Goal: Task Accomplishment & Management: Use online tool/utility

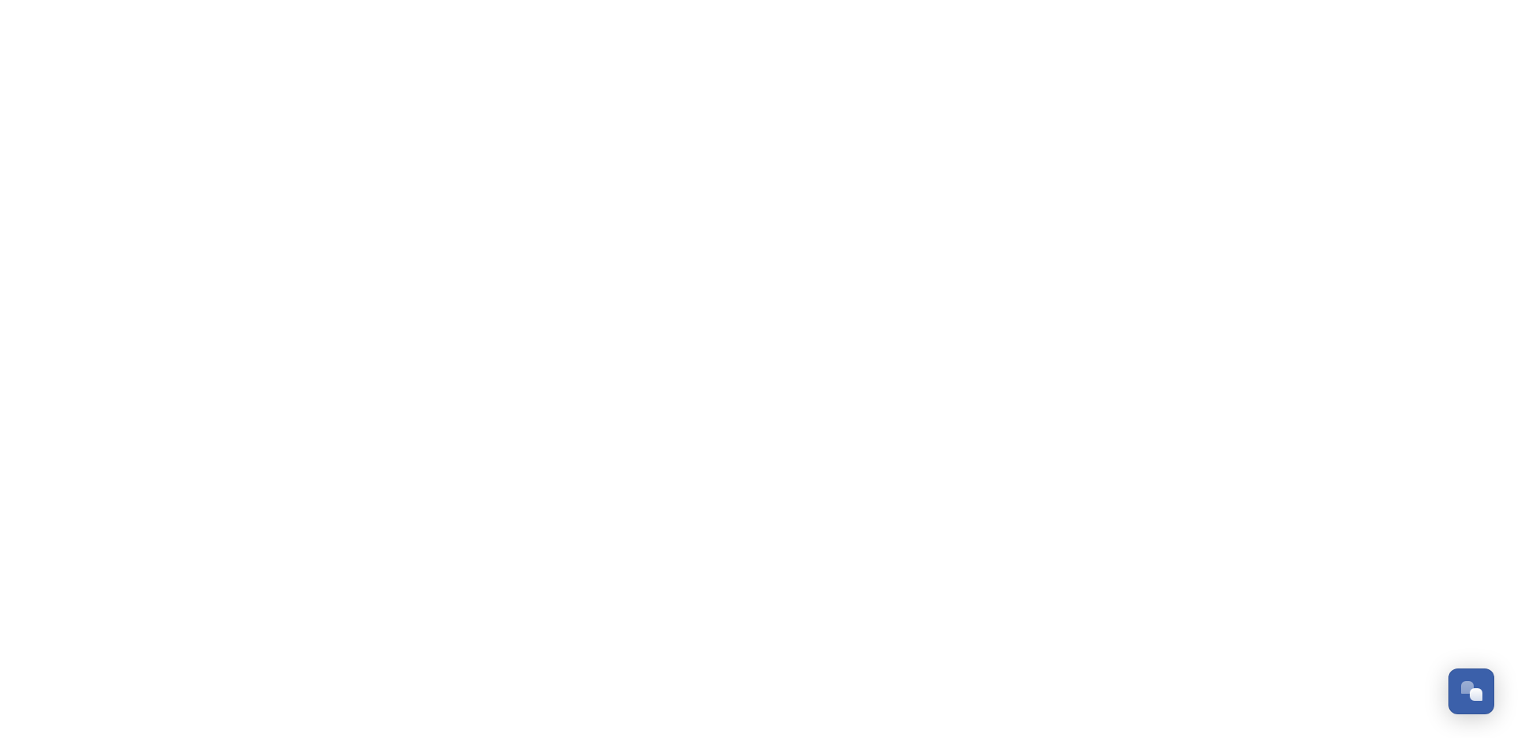
scroll to position [2399, 0]
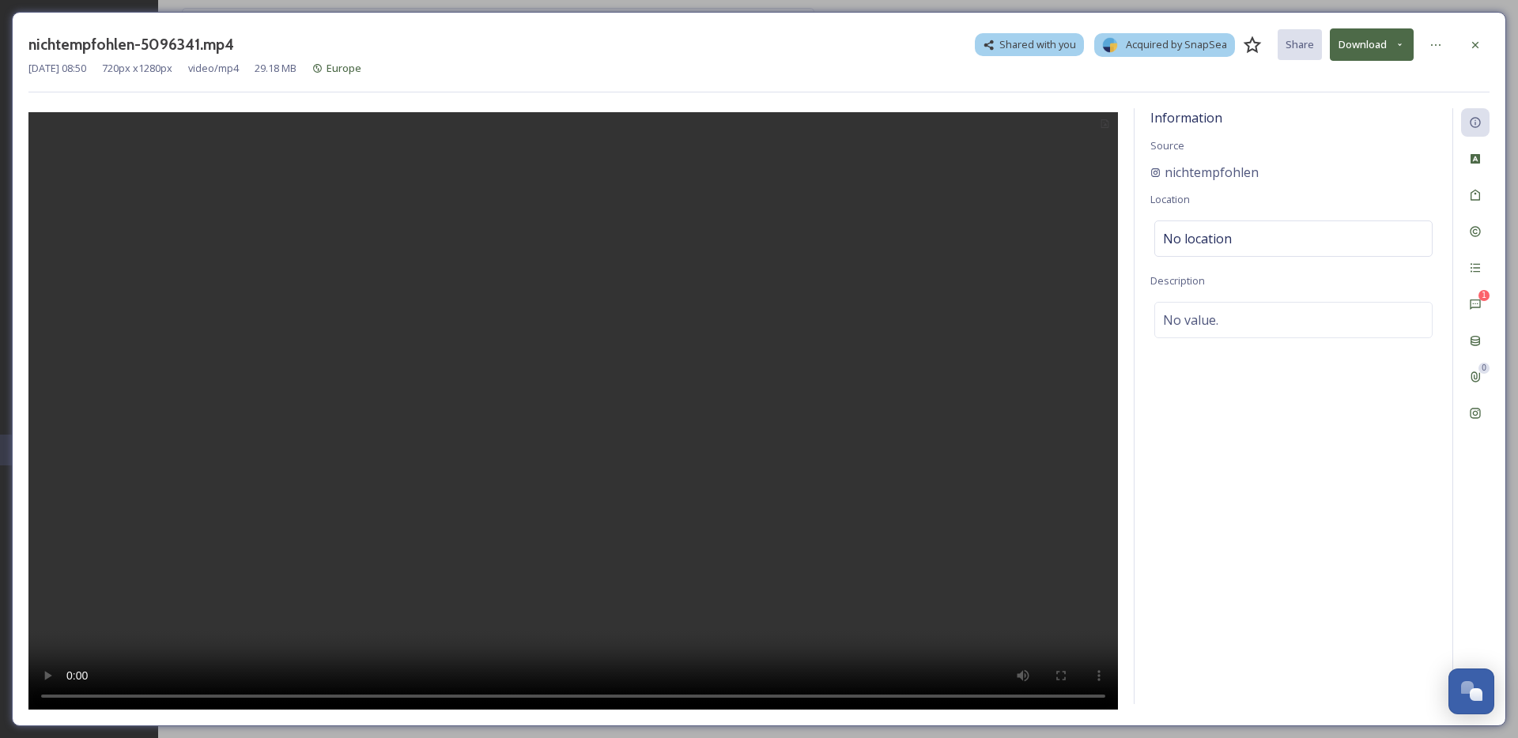
click at [1401, 45] on icon at bounding box center [1399, 45] width 10 height 10
click at [1382, 82] on span "Download Original (720 x 1280)" at bounding box center [1330, 81] width 144 height 15
click at [1475, 292] on div "1 Comments" at bounding box center [1475, 304] width 28 height 28
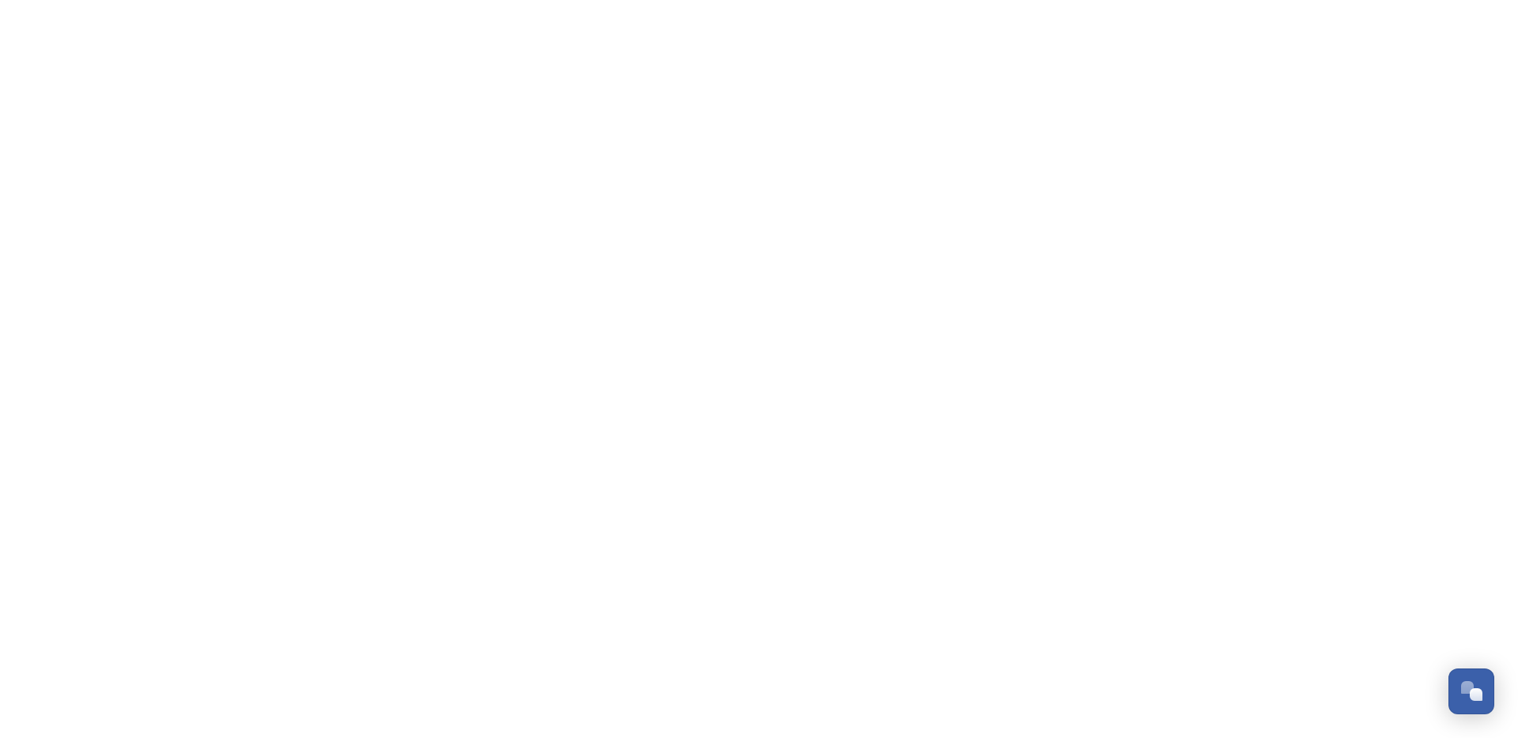
scroll to position [2399, 0]
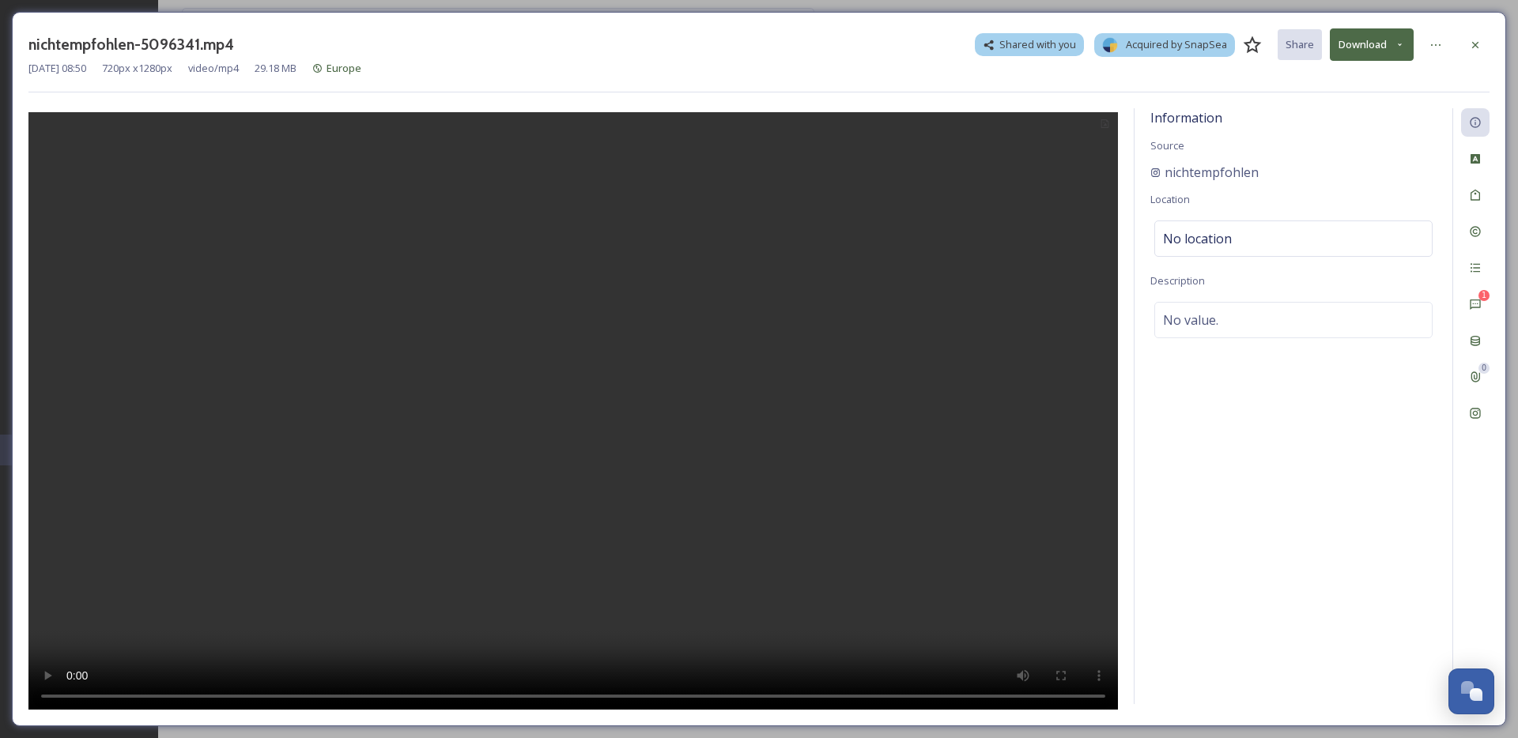
click at [1395, 45] on icon at bounding box center [1399, 45] width 10 height 10
click at [1362, 86] on span "Download Original (720 x 1280)" at bounding box center [1330, 81] width 144 height 15
click at [1398, 64] on div "Aug 08 2025 08:50 720 px x 1280 px video/mp4 29.18 MB Europe" at bounding box center [758, 67] width 1461 height 15
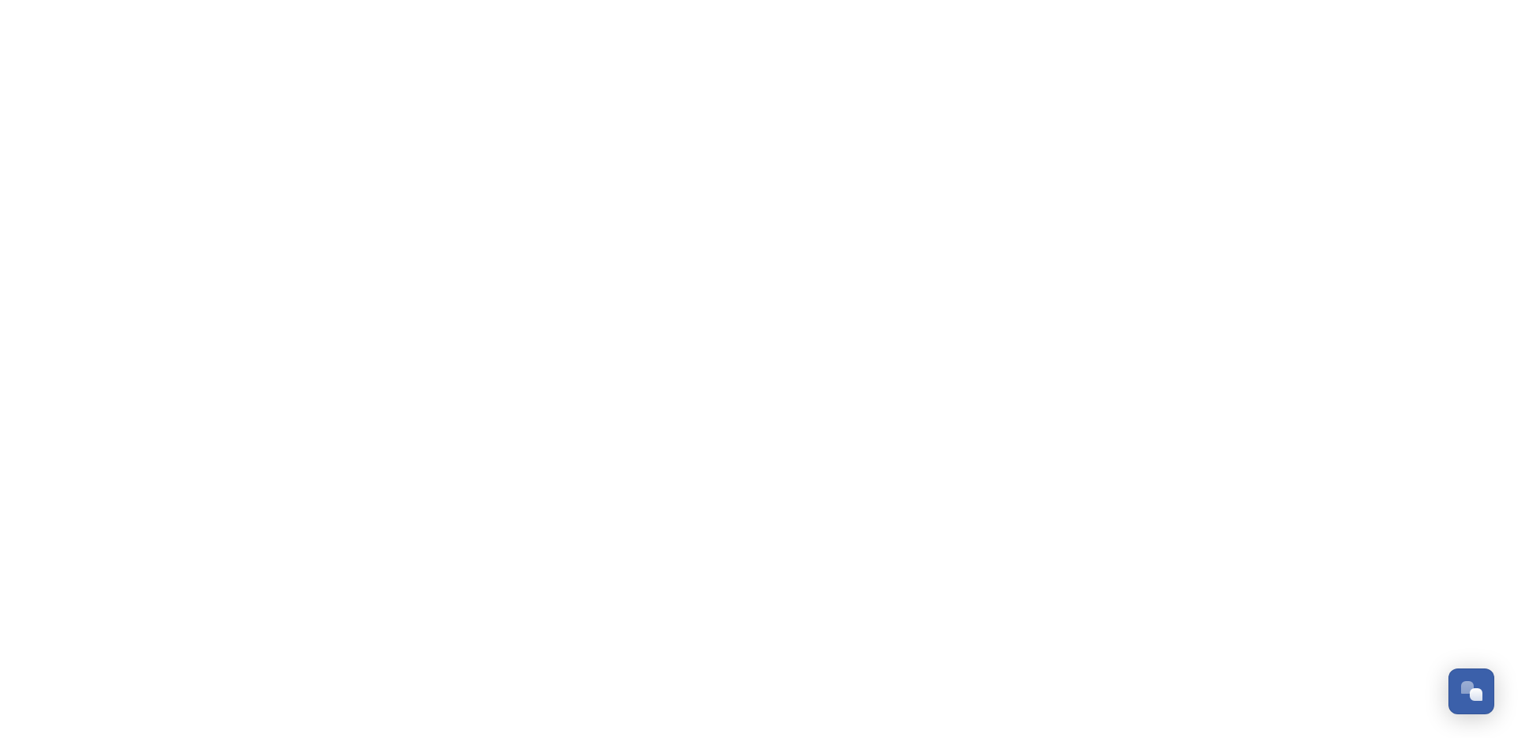
scroll to position [2399, 0]
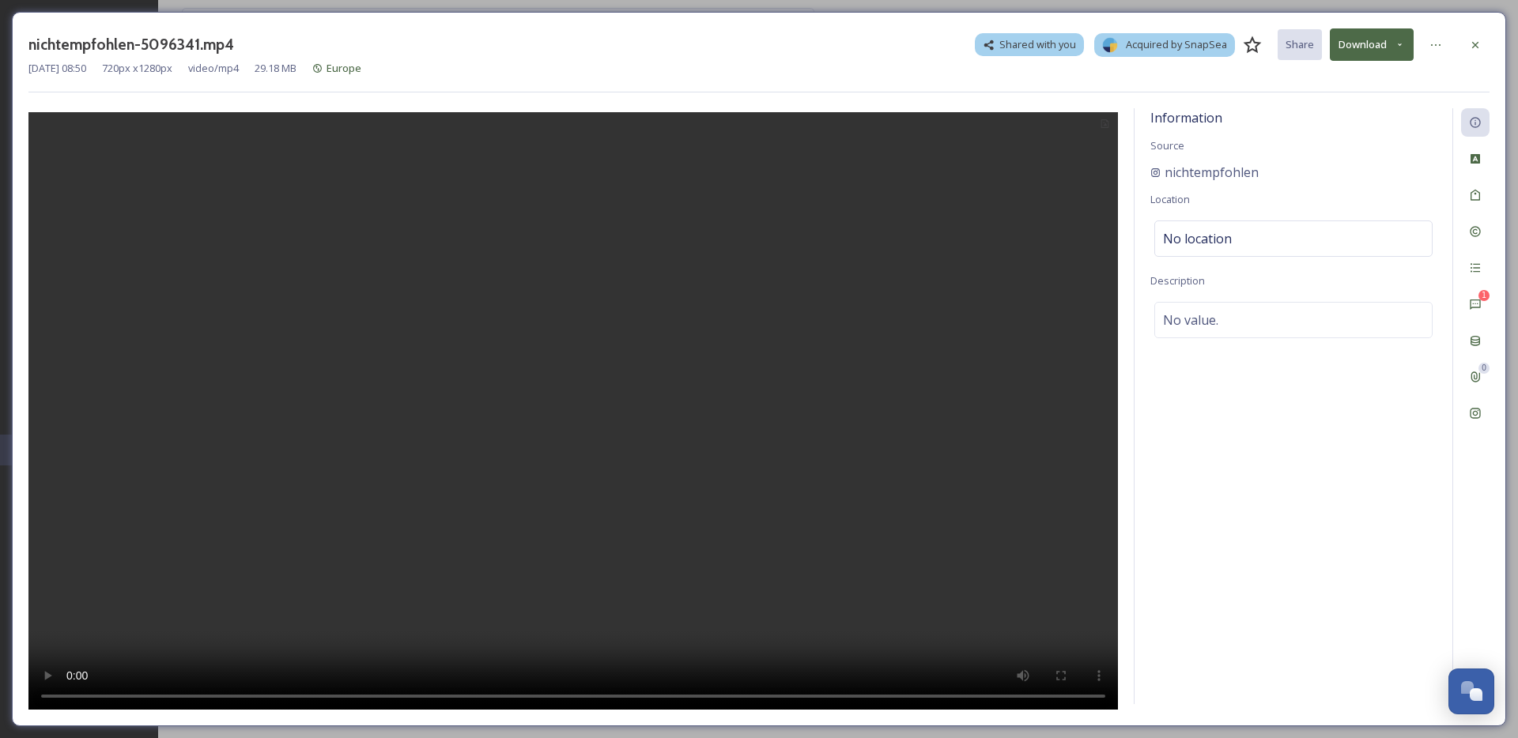
click at [1343, 44] on button "Download" at bounding box center [1371, 44] width 84 height 32
click at [1336, 90] on div "Download Original (720 x 1280)" at bounding box center [1331, 81] width 162 height 31
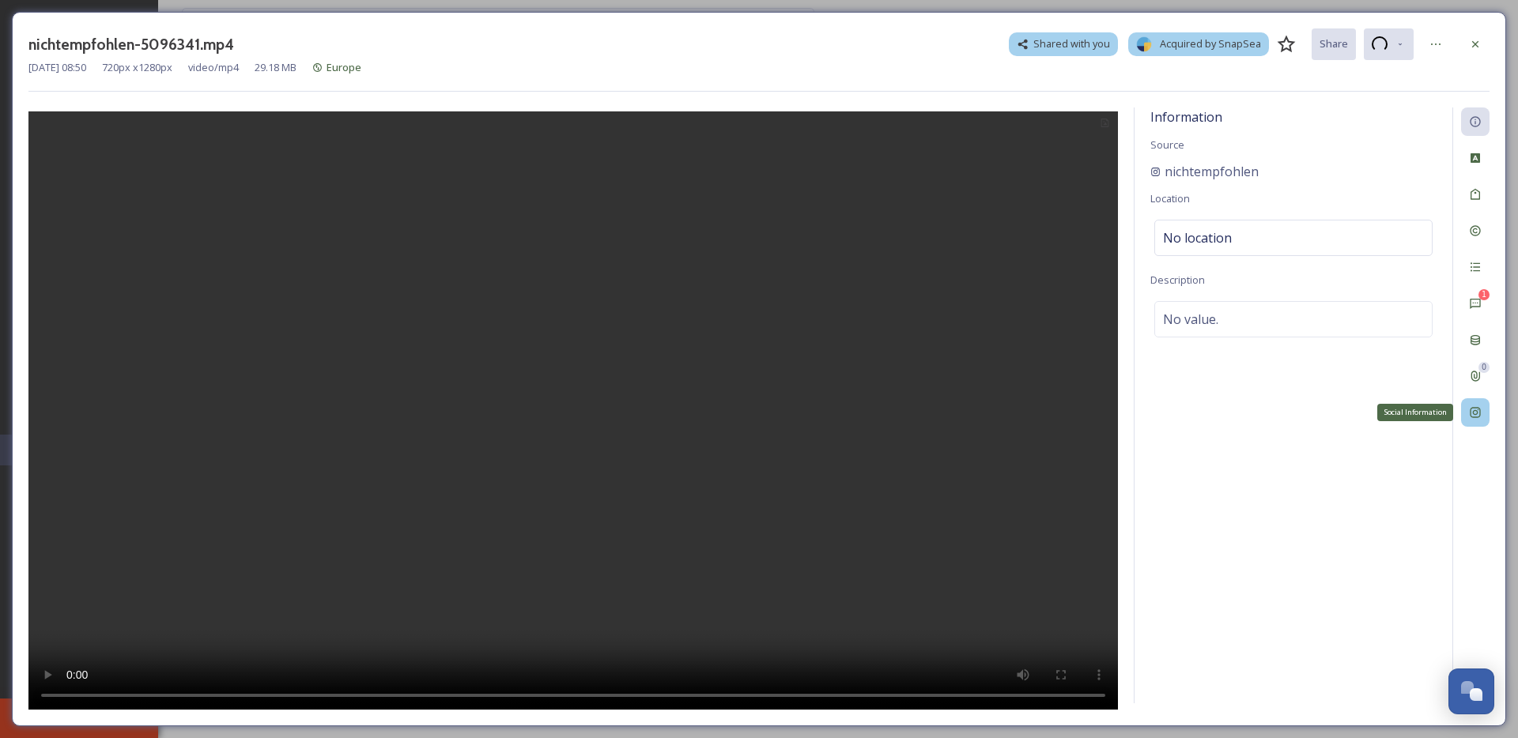
click at [1471, 420] on div "Social Information" at bounding box center [1475, 412] width 28 height 28
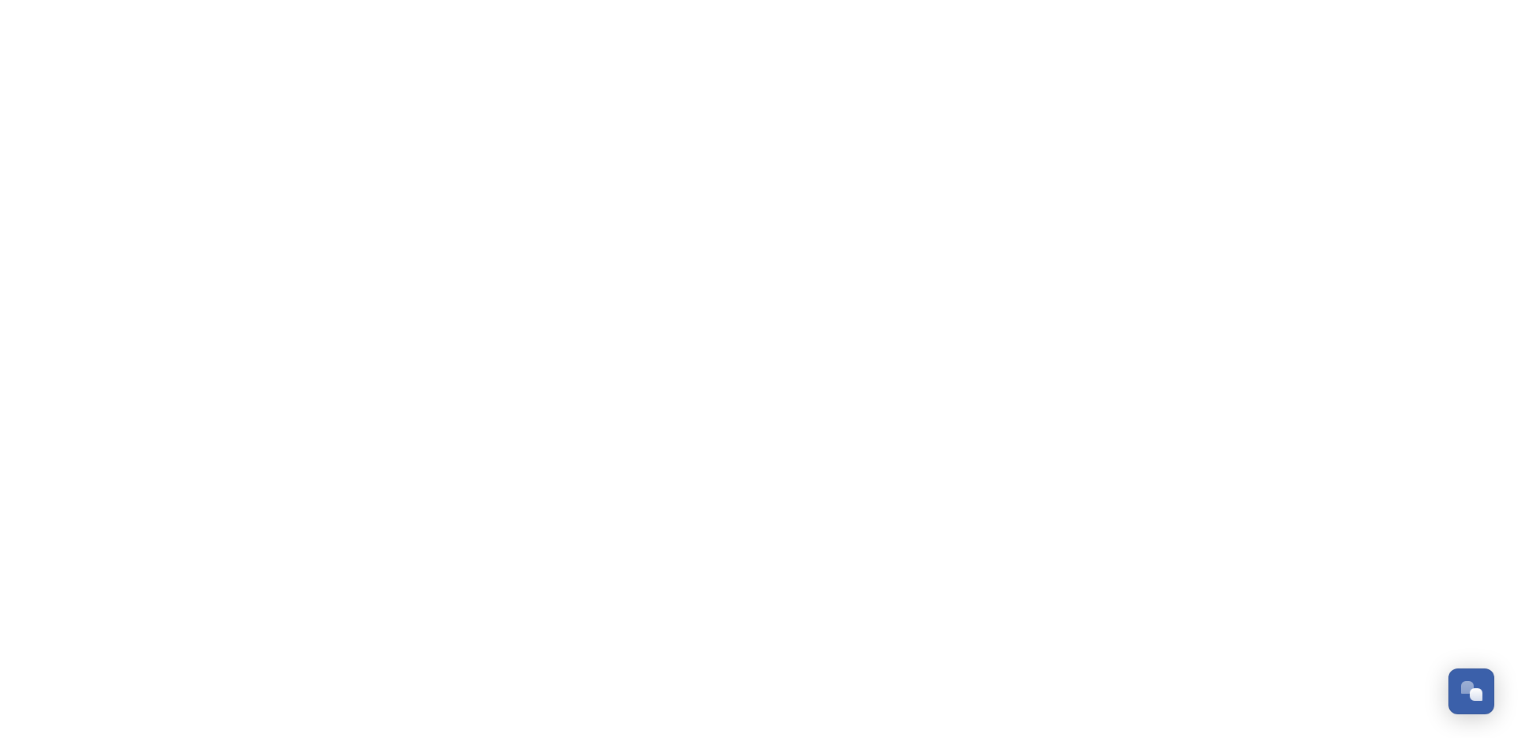
scroll to position [2399, 0]
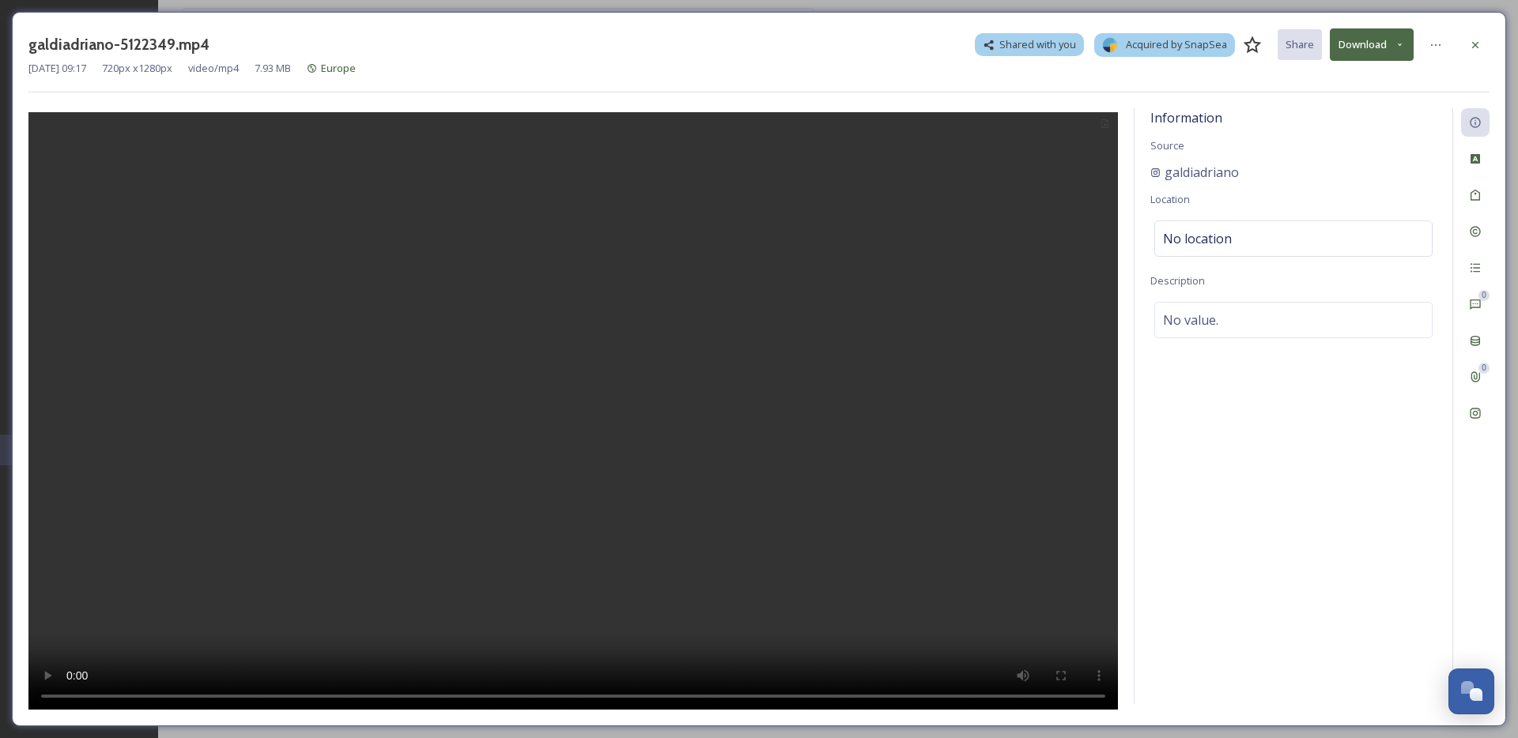
click at [1394, 48] on icon at bounding box center [1399, 45] width 10 height 10
click at [1367, 76] on span "Download Original (720 x 1280)" at bounding box center [1330, 81] width 144 height 15
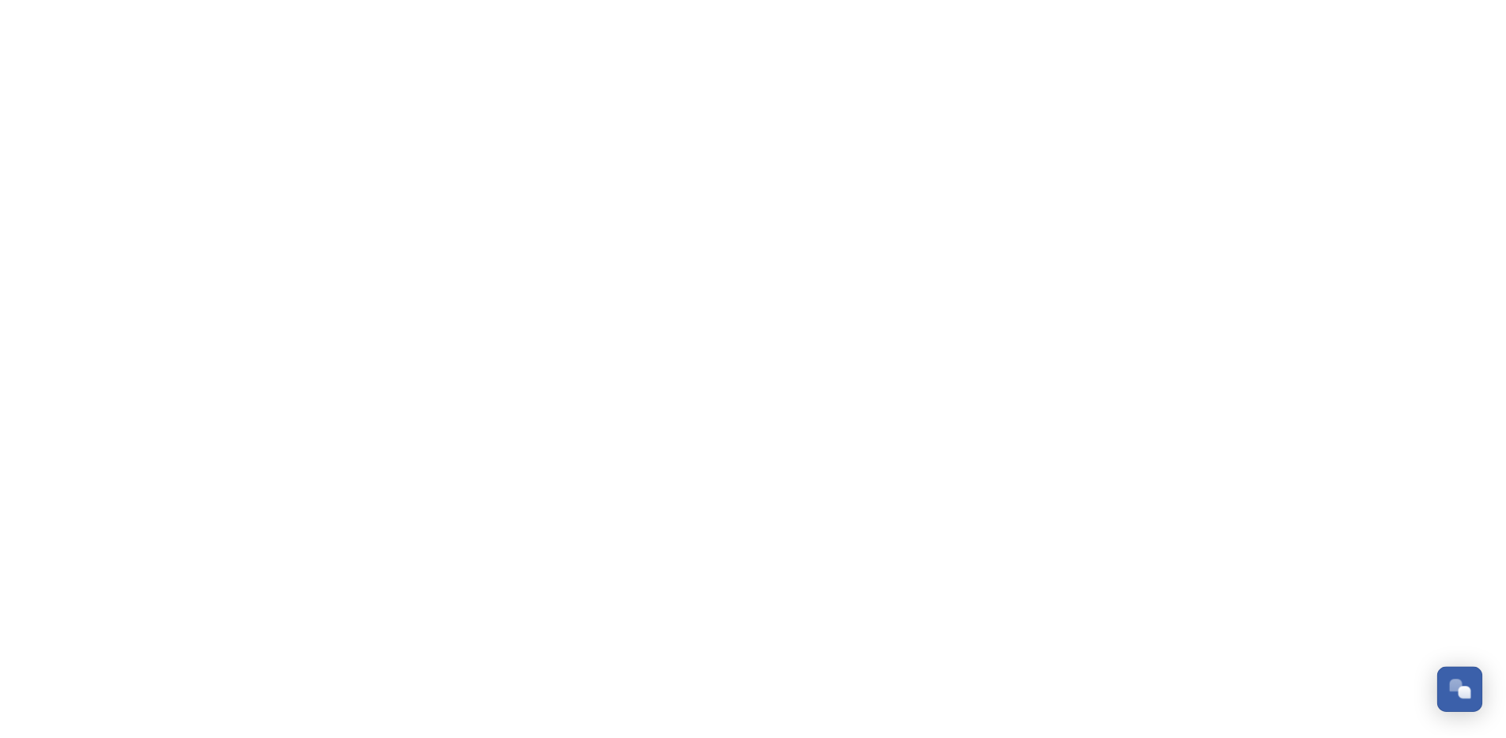
scroll to position [2399, 0]
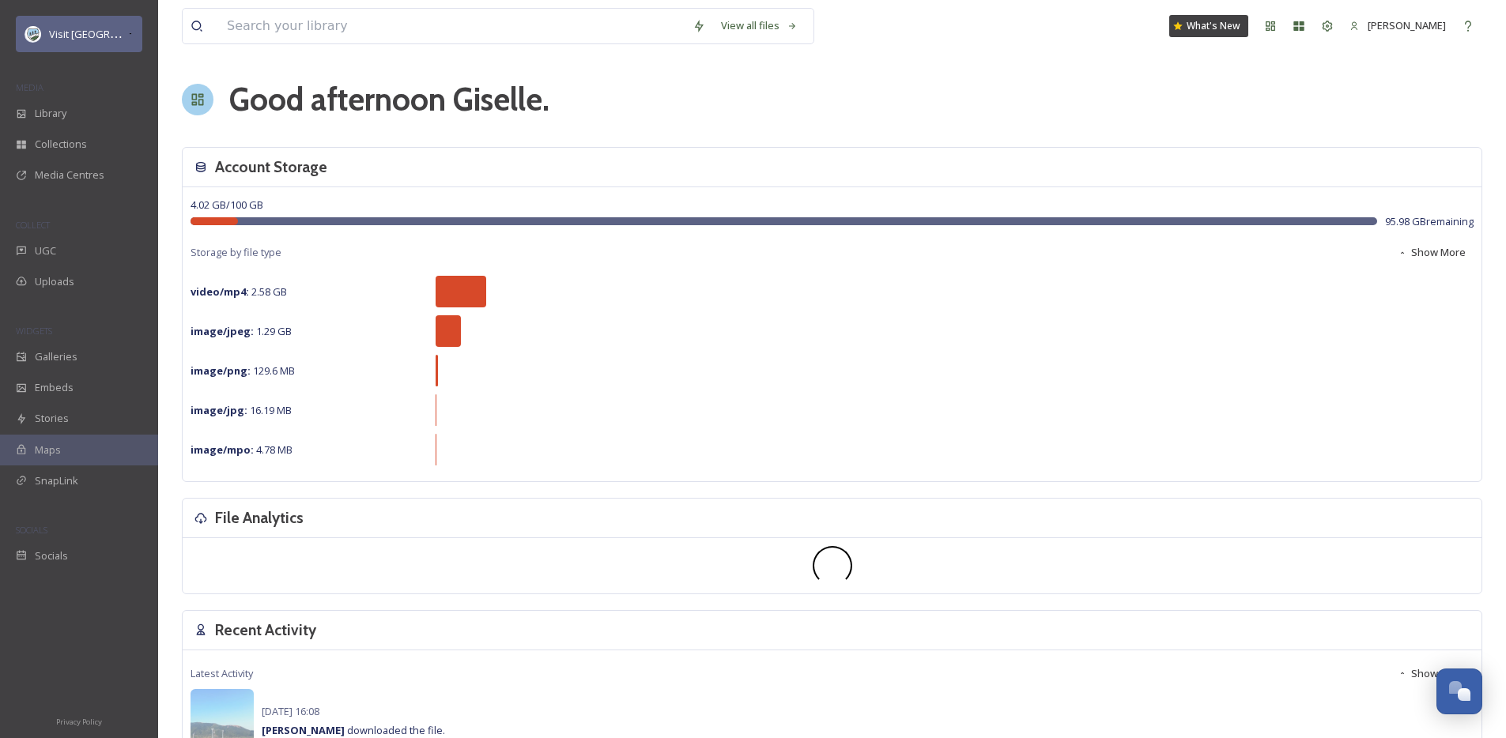
click at [58, 48] on div "Visit [GEOGRAPHIC_DATA] Parks" at bounding box center [79, 34] width 126 height 36
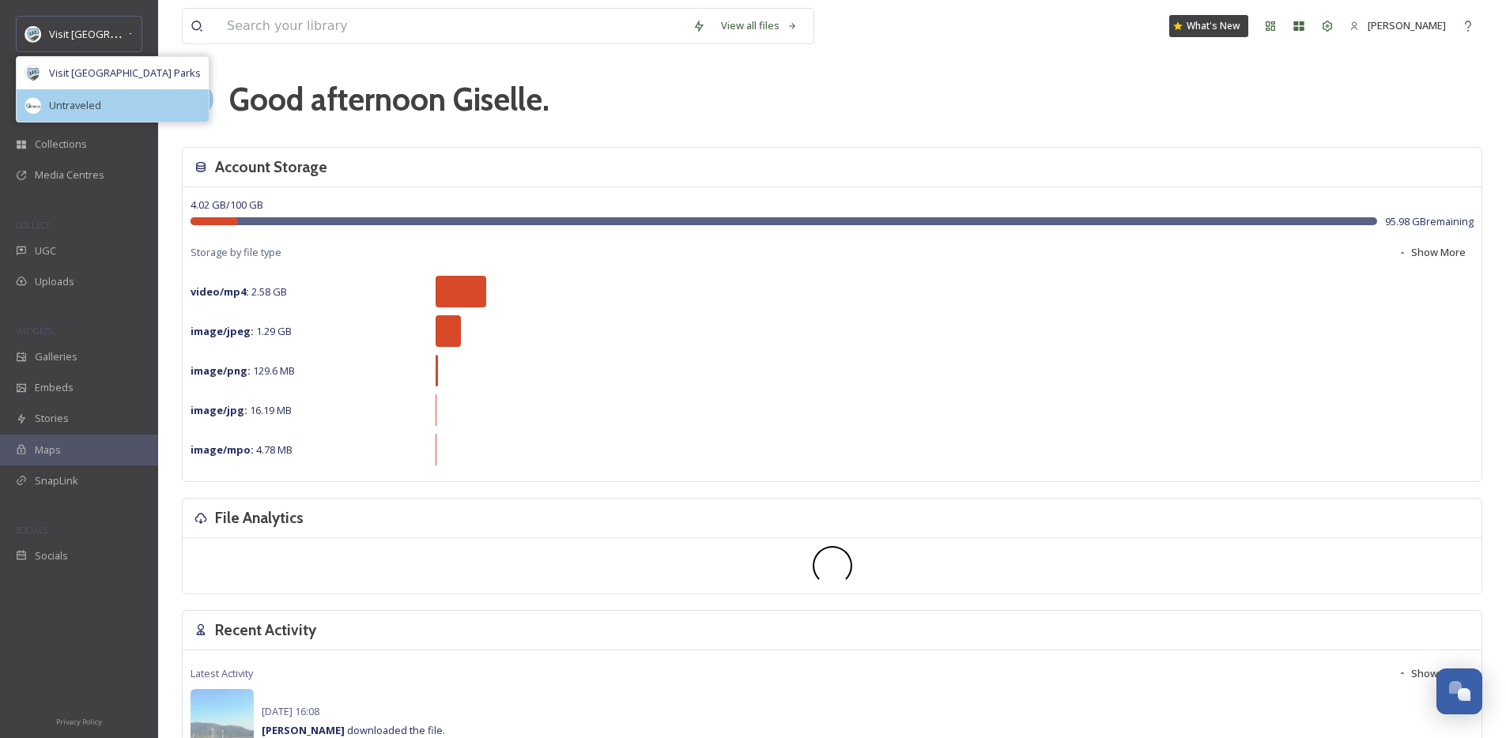
click at [42, 99] on div "Untraveled" at bounding box center [113, 105] width 192 height 32
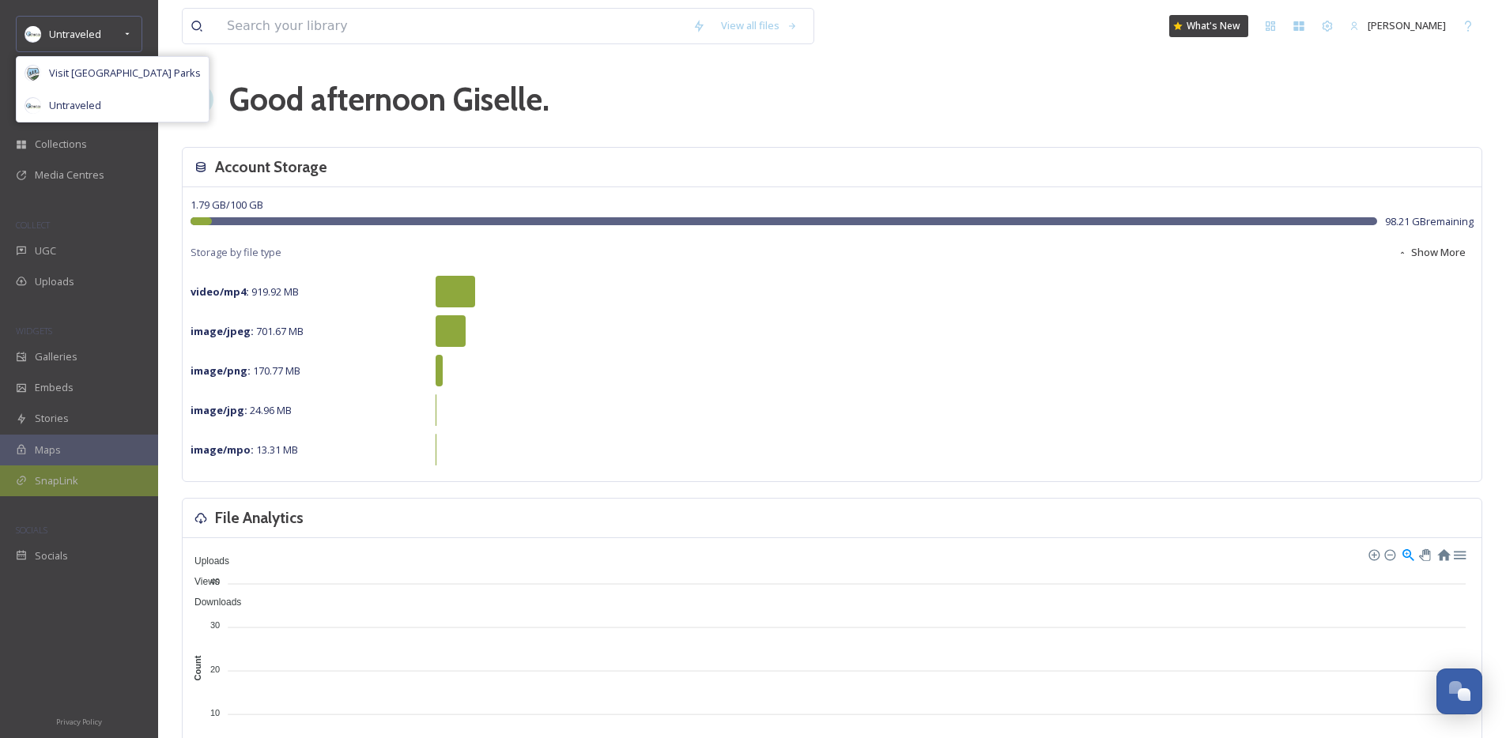
click at [40, 472] on div "SnapLink" at bounding box center [79, 481] width 158 height 31
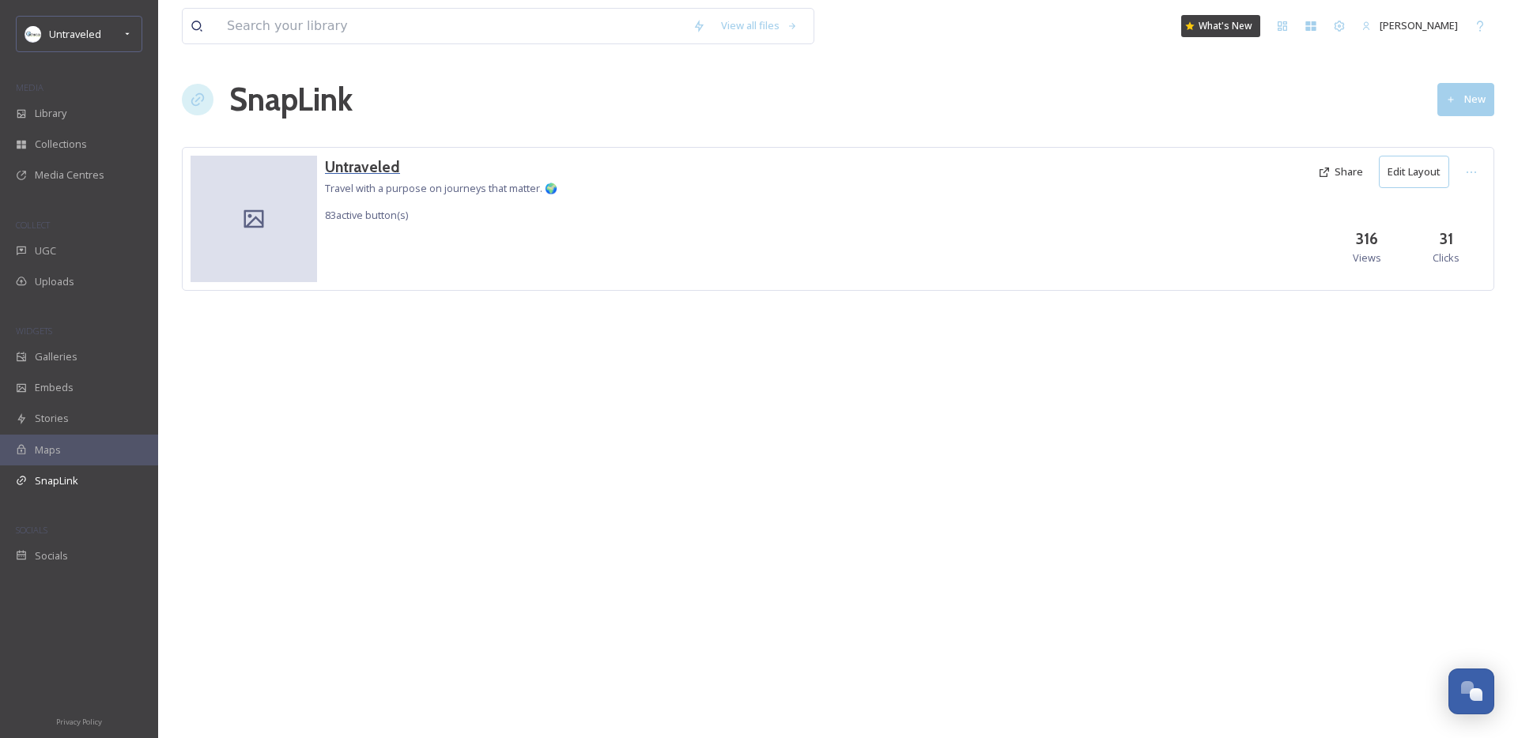
click at [372, 172] on h3 "Untraveled" at bounding box center [441, 167] width 232 height 23
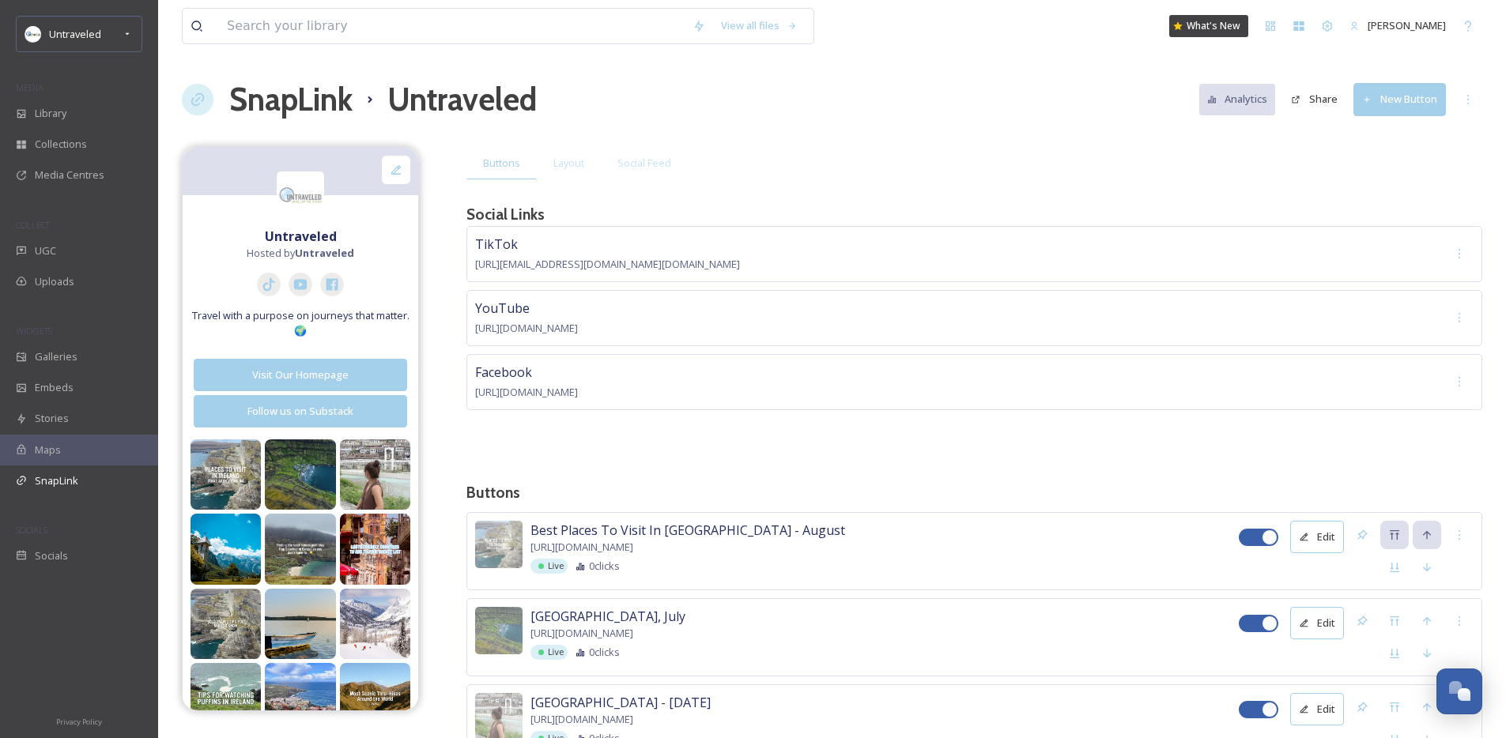
click at [1384, 88] on button "New Button" at bounding box center [1399, 99] width 92 height 32
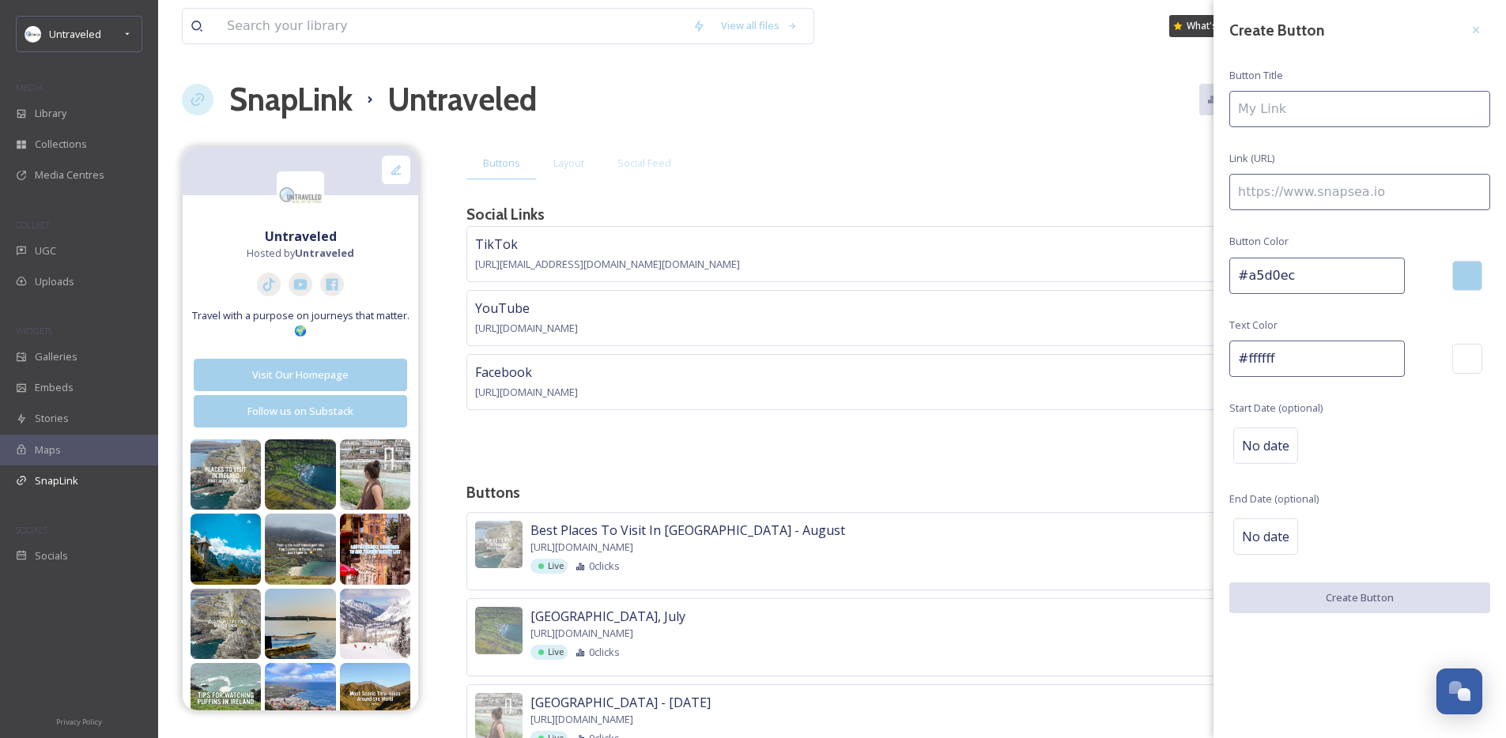
click at [1352, 116] on input at bounding box center [1359, 109] width 261 height 36
type input "B"
type input "Cheaper European Destinations"
click at [1340, 185] on input at bounding box center [1359, 192] width 261 height 36
paste input "[URL][DOMAIN_NAME]"
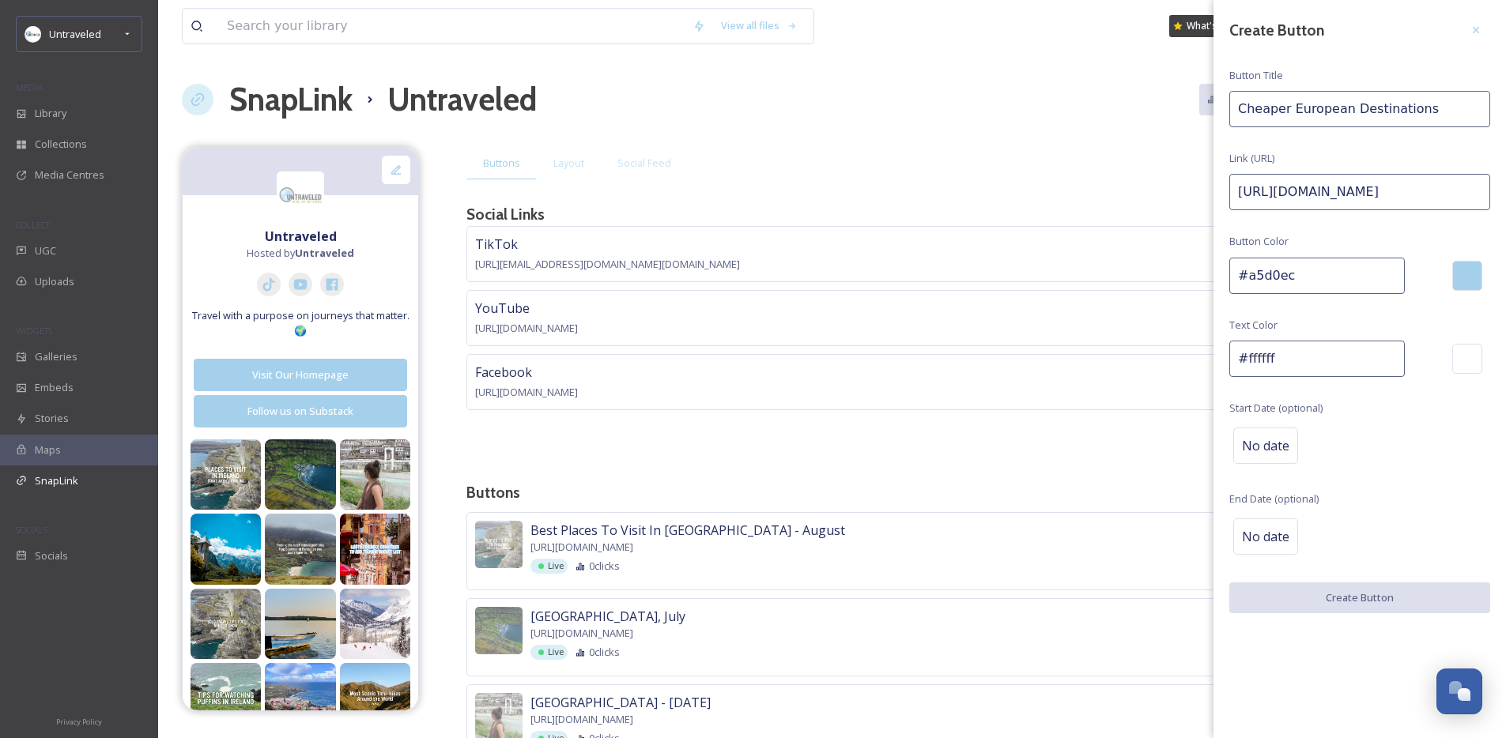
scroll to position [0, 199]
type input "[URL][DOMAIN_NAME]"
click at [1257, 452] on span "No date" at bounding box center [1265, 445] width 47 height 19
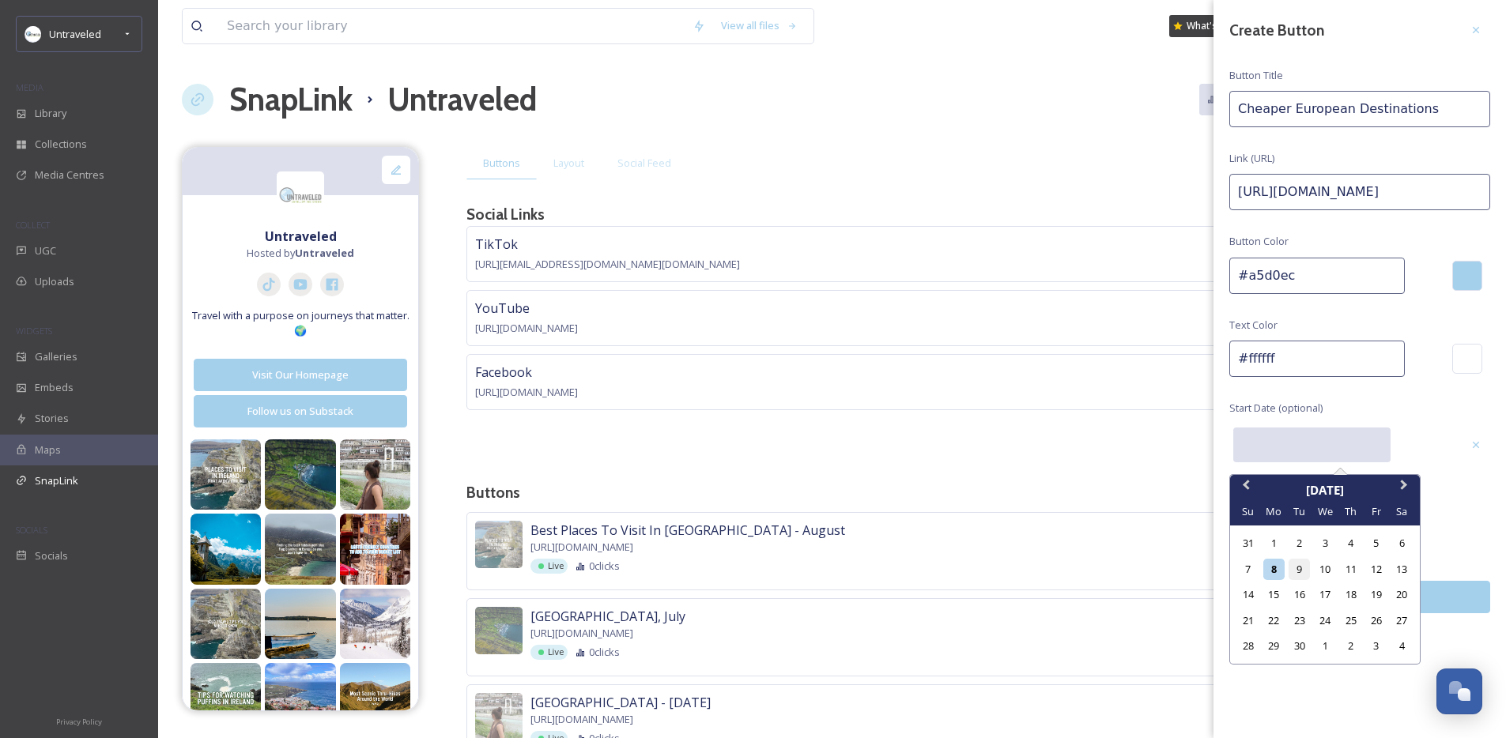
click at [1297, 566] on div "9" at bounding box center [1298, 569] width 21 height 21
type input "[DATE]"
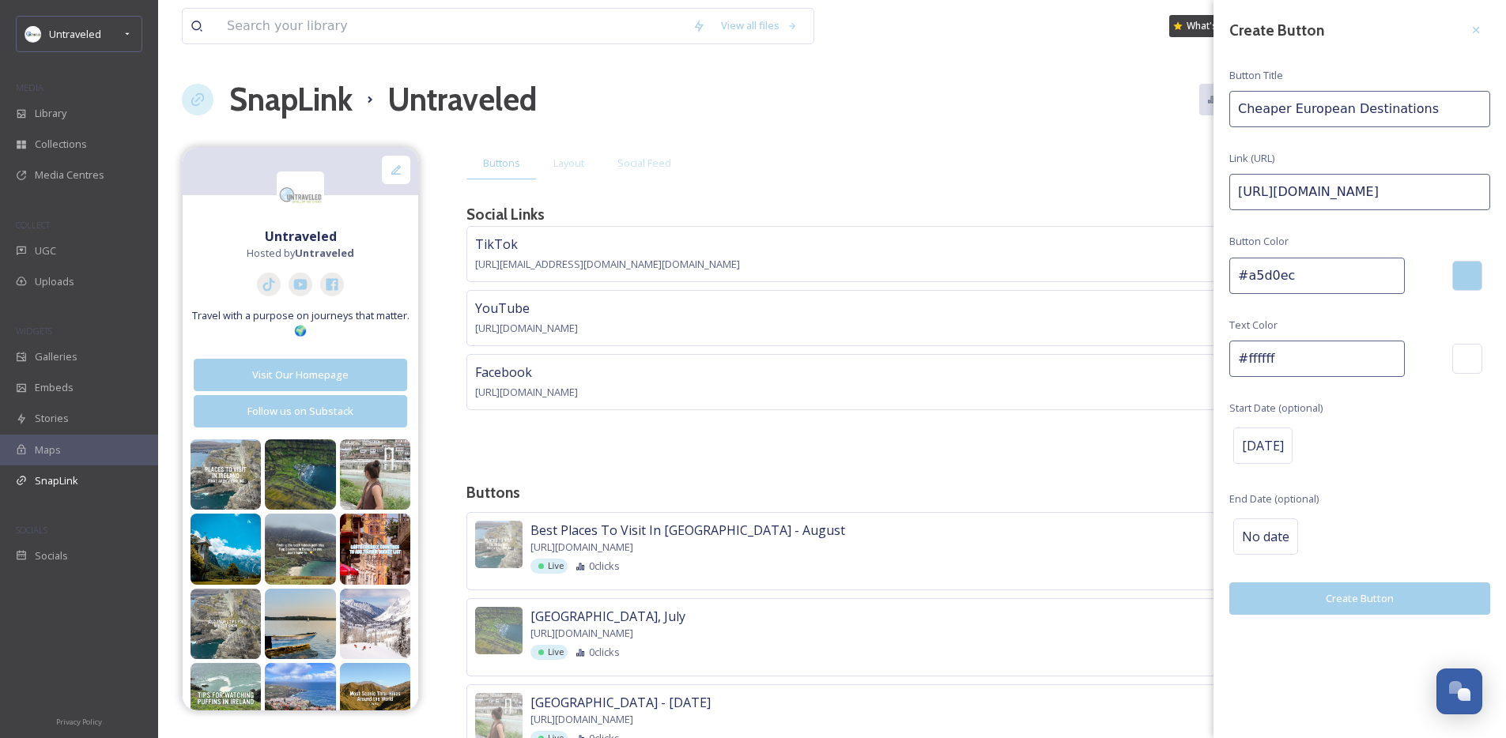
click at [1417, 492] on div "Create Button Button Title Cheaper European Destinations Link (URL) [URL][DOMAI…" at bounding box center [1359, 315] width 292 height 631
click at [1370, 598] on button "Create Button" at bounding box center [1359, 599] width 261 height 32
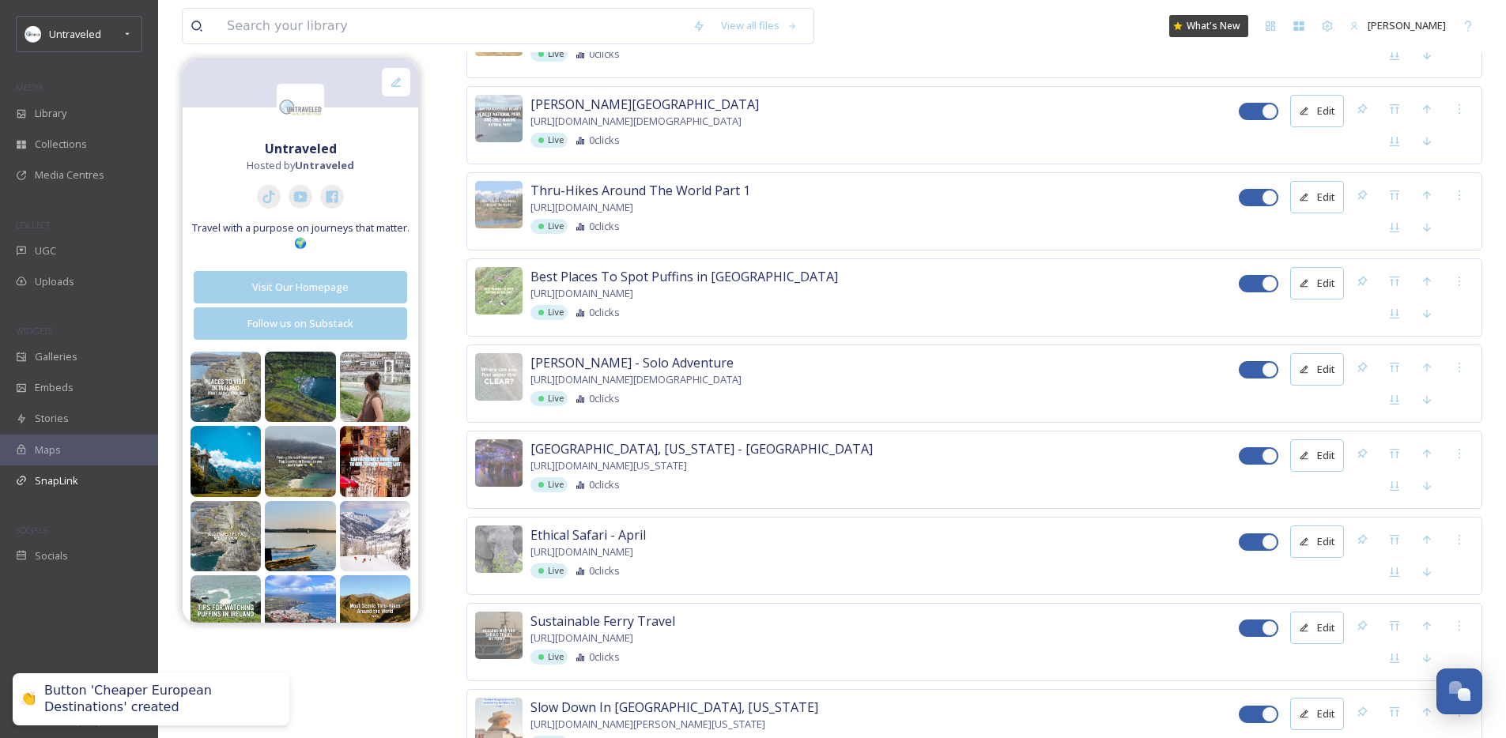
click at [1088, 230] on div "Live 0 clicks" at bounding box center [884, 226] width 708 height 15
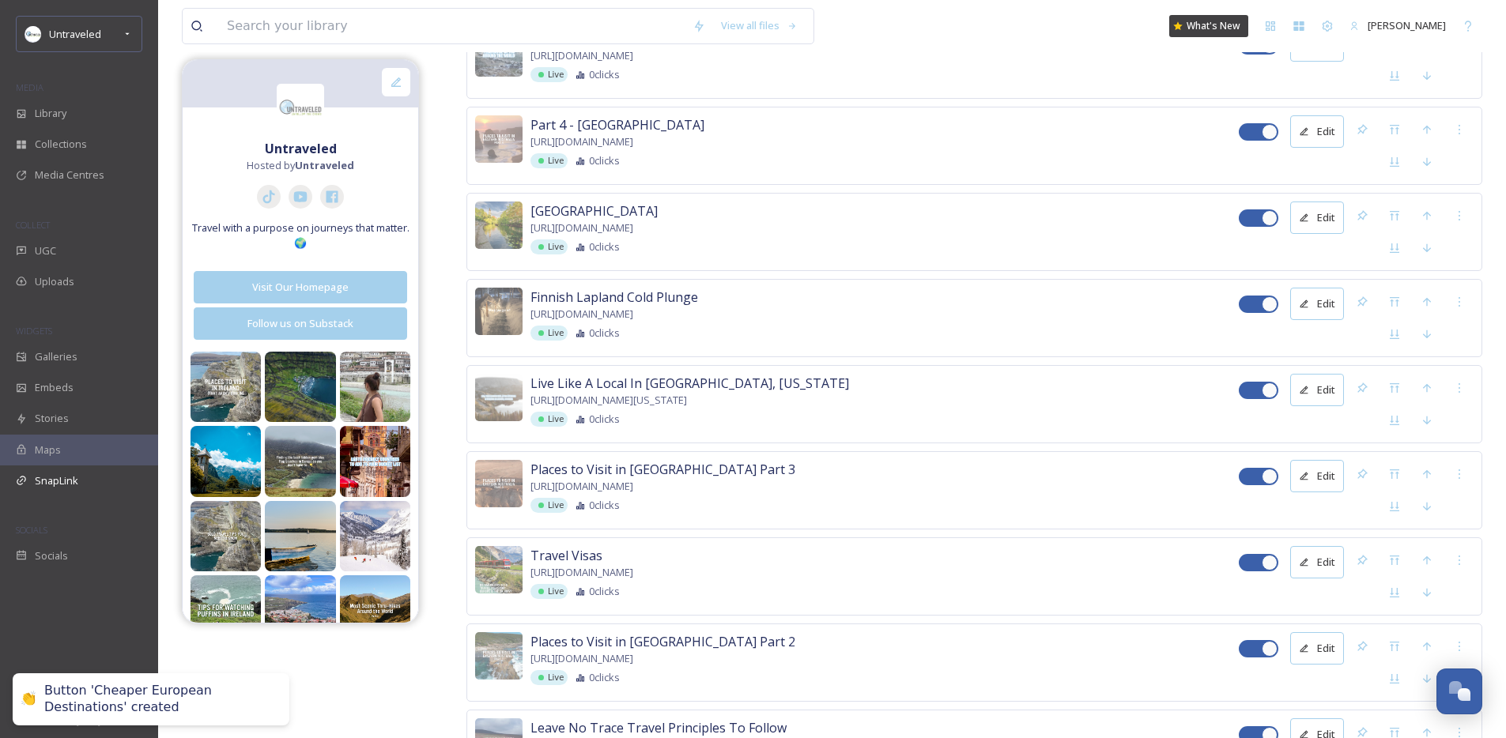
click at [1088, 230] on div "[GEOGRAPHIC_DATA] [URL][DOMAIN_NAME] Live 0 clicks" at bounding box center [884, 228] width 708 height 53
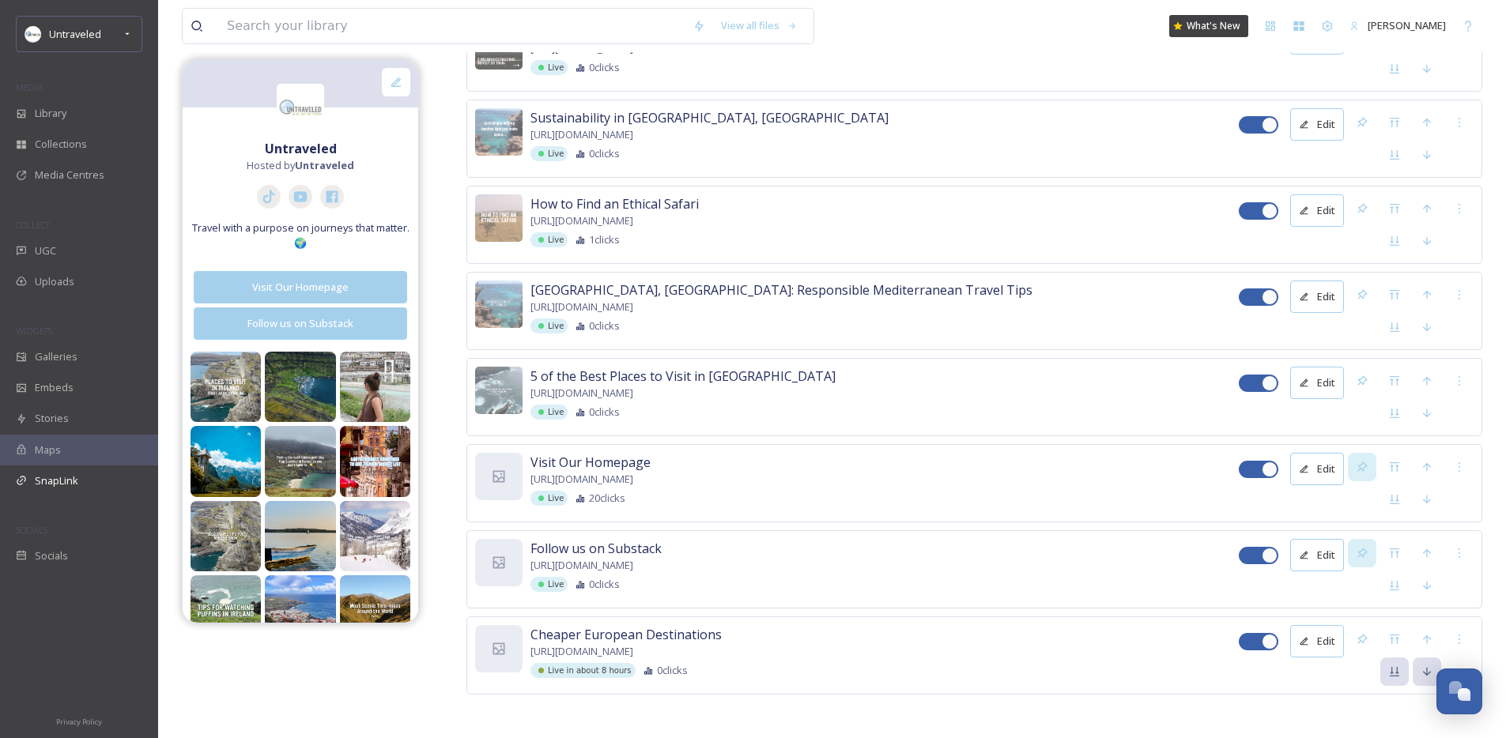
scroll to position [7048, 0]
click at [1088, 231] on div "Live 1 clicks" at bounding box center [884, 238] width 708 height 15
click at [1395, 633] on icon at bounding box center [1394, 638] width 13 height 13
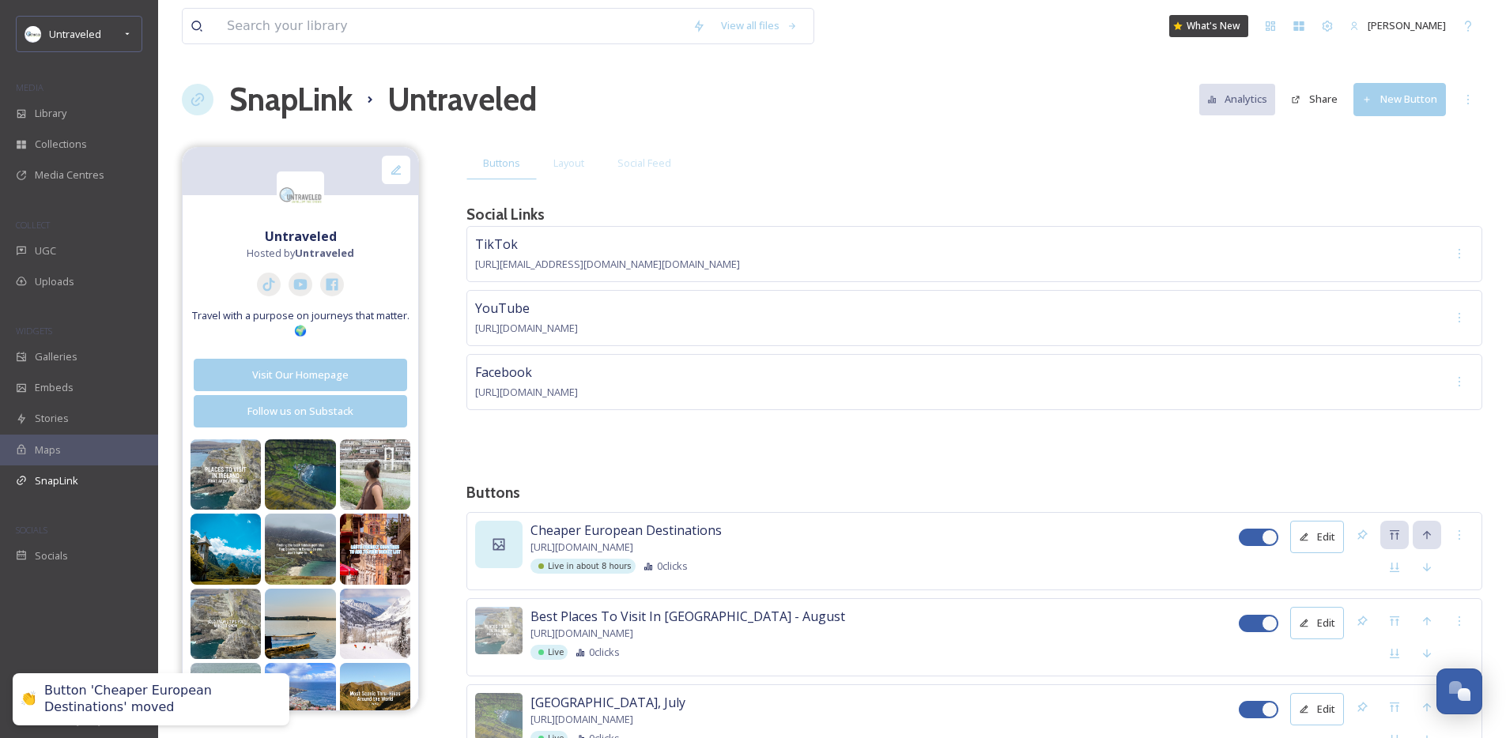
click at [485, 549] on div at bounding box center [498, 544] width 47 height 47
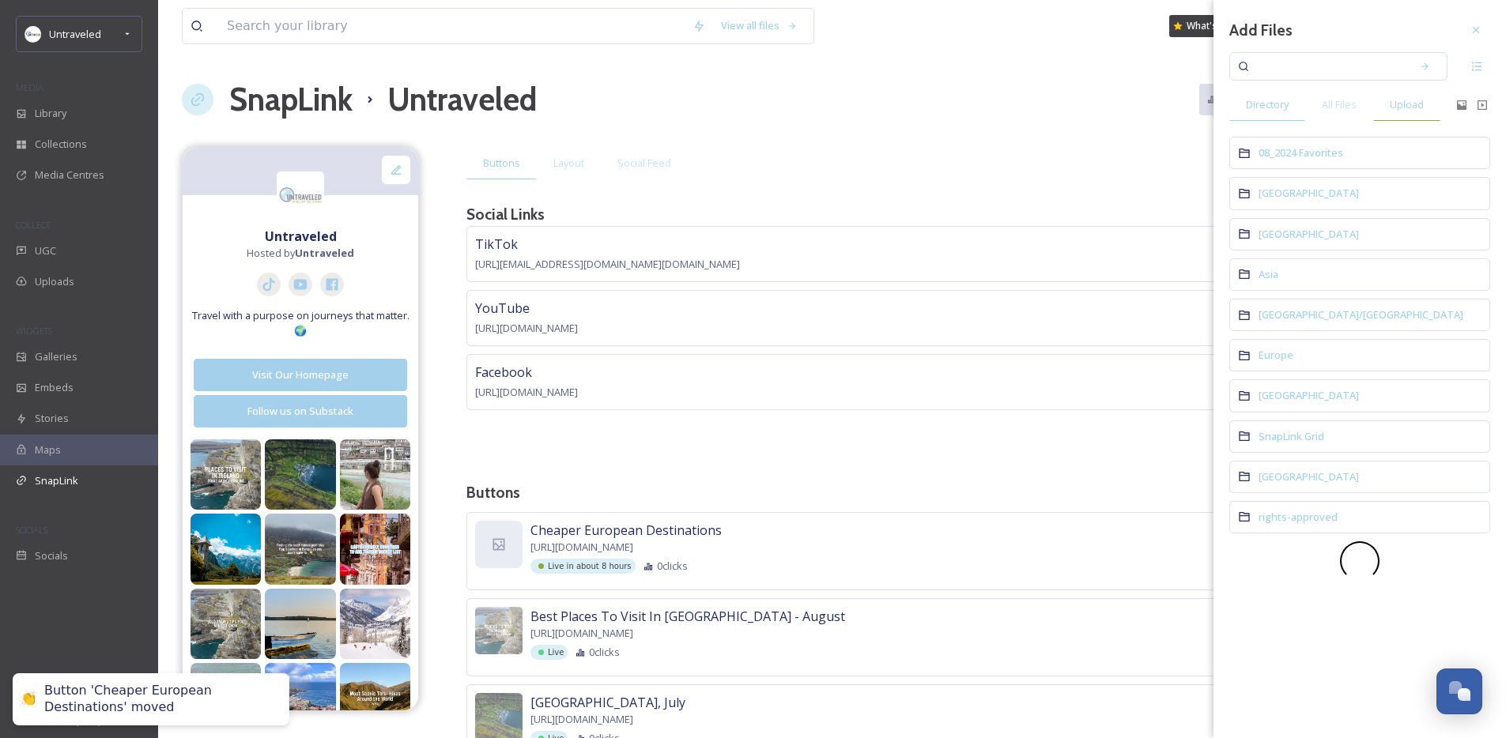
click at [1400, 100] on span "Upload" at bounding box center [1407, 104] width 34 height 15
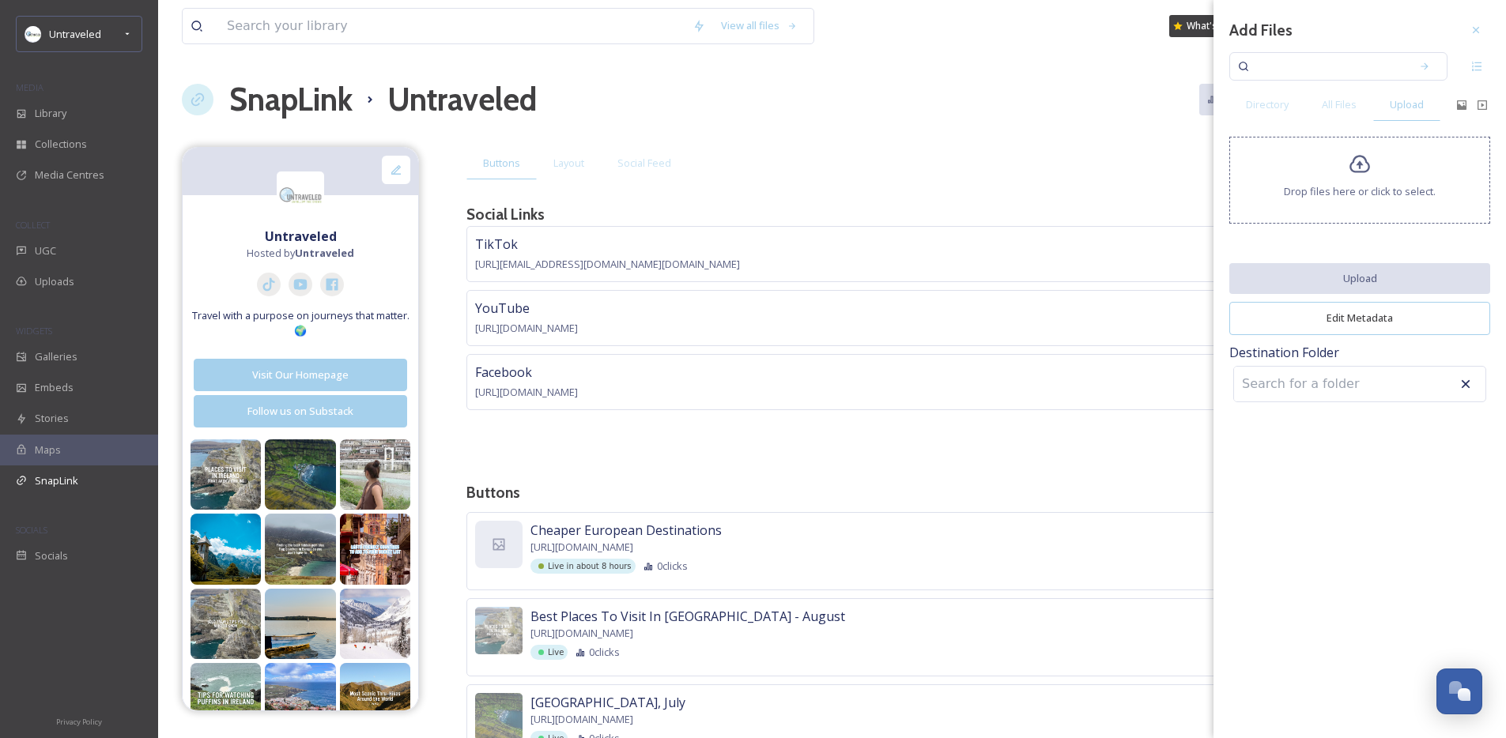
click at [1337, 152] on div "Drop files here or click to select." at bounding box center [1359, 180] width 261 height 87
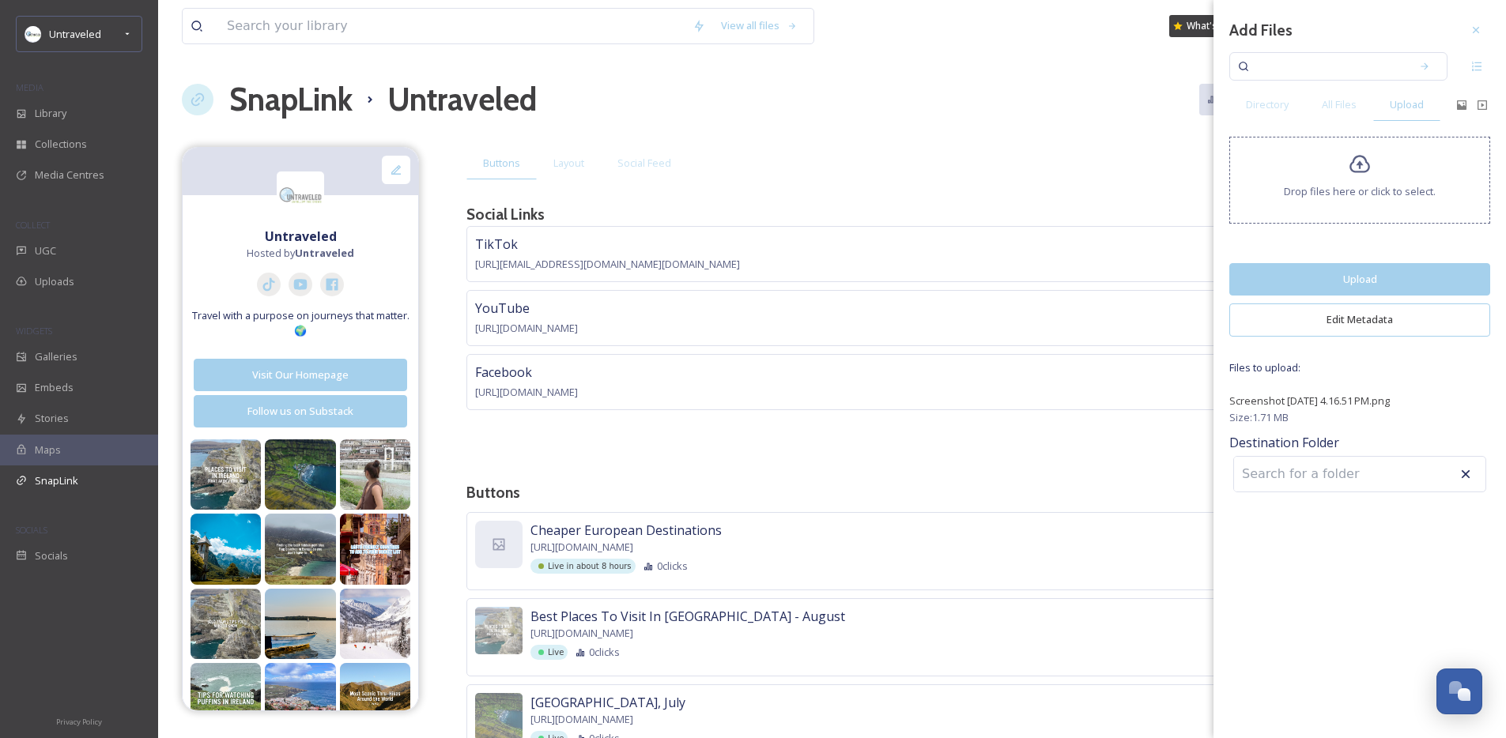
click at [1343, 276] on button "Upload" at bounding box center [1359, 279] width 261 height 32
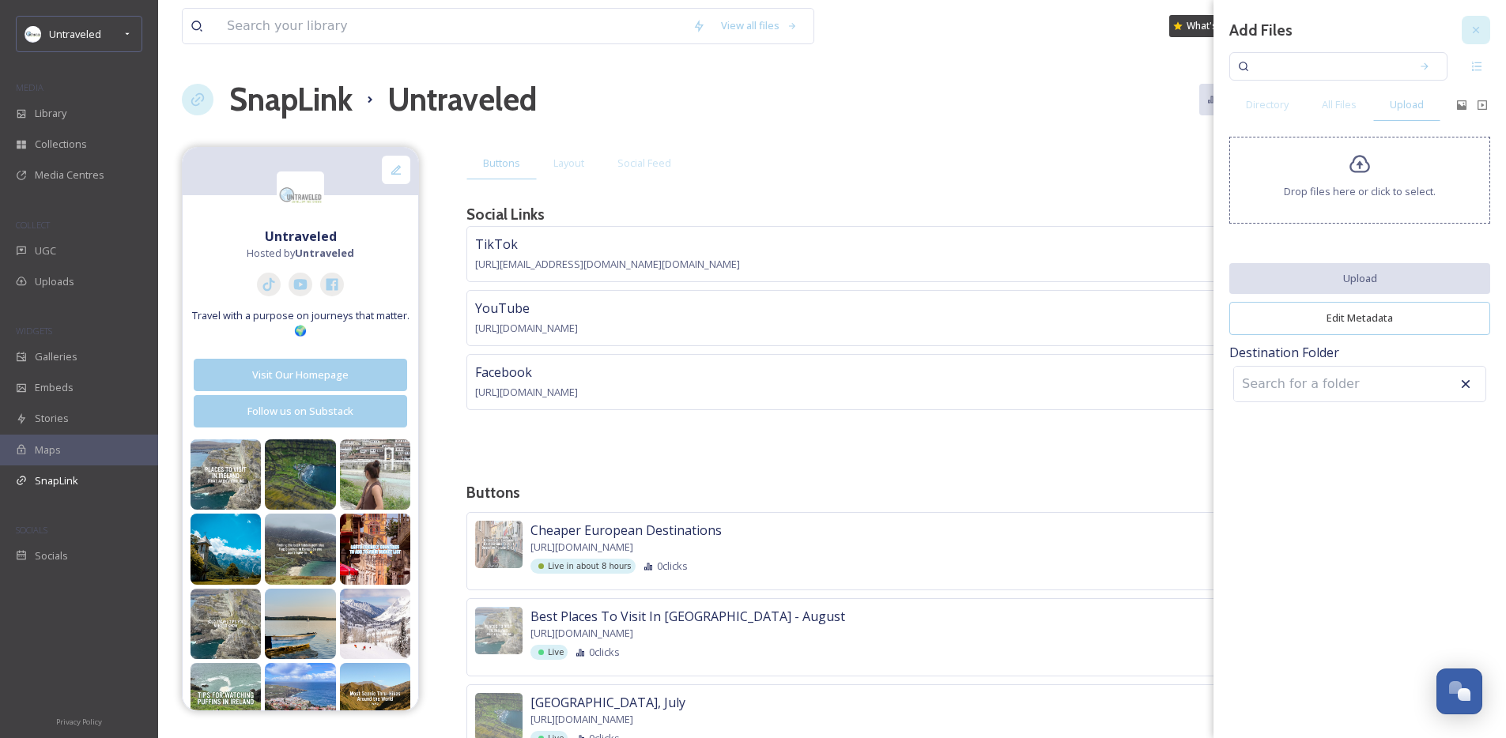
click at [1484, 30] on div at bounding box center [1475, 30] width 28 height 28
